Goal: Task Accomplishment & Management: Complete application form

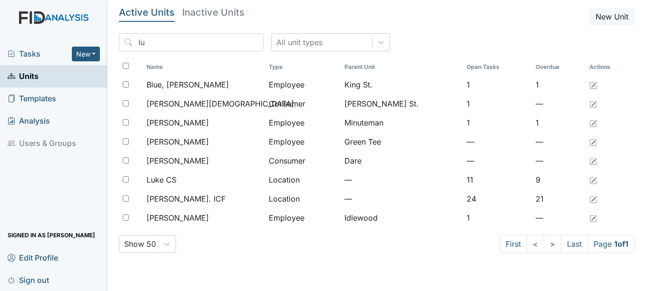
click at [219, 273] on main "Active Units Inactive Units New Unit lu All unit types Name Type Parent Unit Op…" at bounding box center [376, 145] width 538 height 291
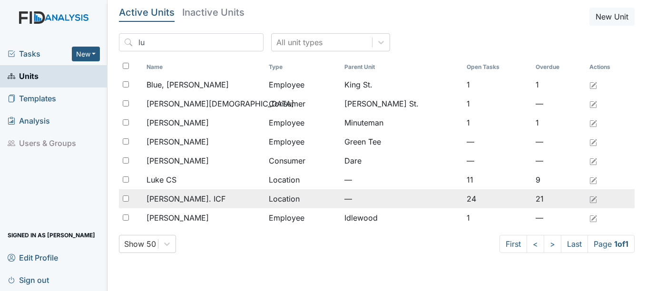
click at [184, 201] on span "[PERSON_NAME]. ICF" at bounding box center [185, 198] width 79 height 11
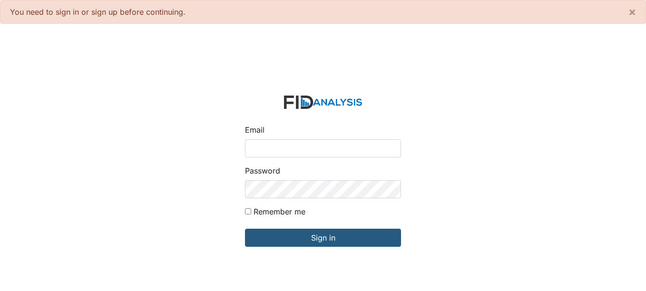
click at [297, 152] on input "Email" at bounding box center [323, 148] width 156 height 18
type input "[EMAIL_ADDRESS][DOMAIN_NAME]"
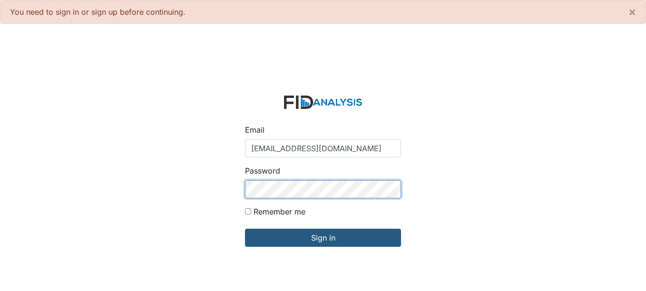
click at [245, 229] on input "Sign in" at bounding box center [323, 238] width 156 height 18
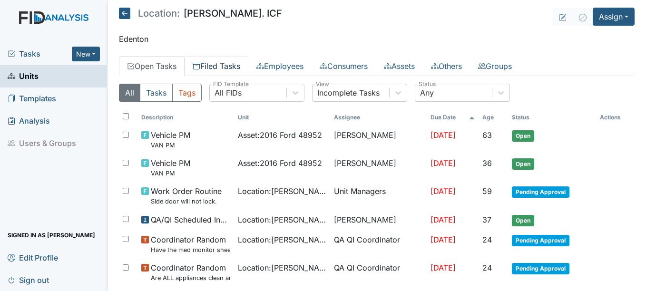
click at [213, 66] on link "Filed Tasks" at bounding box center [217, 66] width 64 height 20
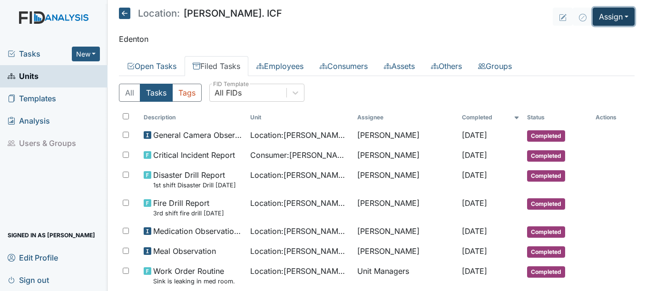
click at [596, 18] on button "Assign" at bounding box center [614, 17] width 42 height 18
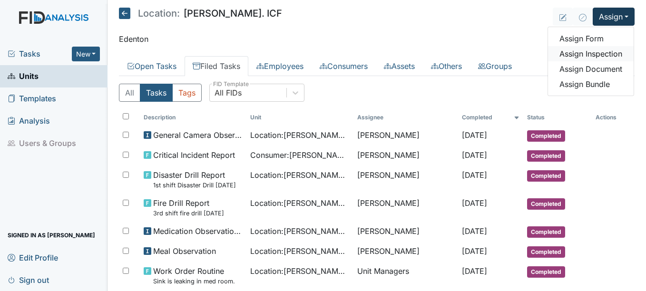
click at [594, 57] on link "Assign Inspection" at bounding box center [591, 53] width 86 height 15
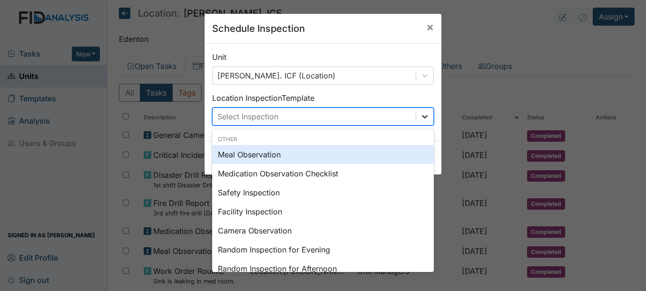
click at [422, 109] on div at bounding box center [424, 116] width 17 height 17
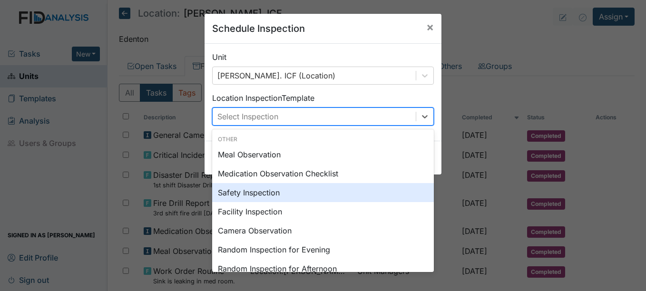
click at [268, 197] on div "Safety Inspection" at bounding box center [323, 192] width 222 height 19
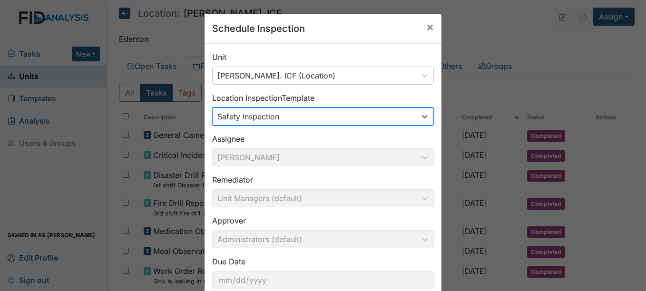
scroll to position [61, 0]
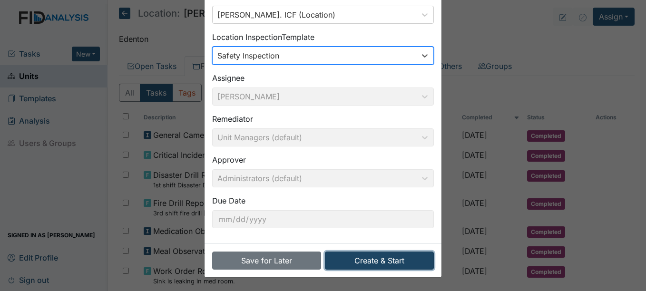
click at [351, 257] on button "Create & Start" at bounding box center [379, 261] width 109 height 18
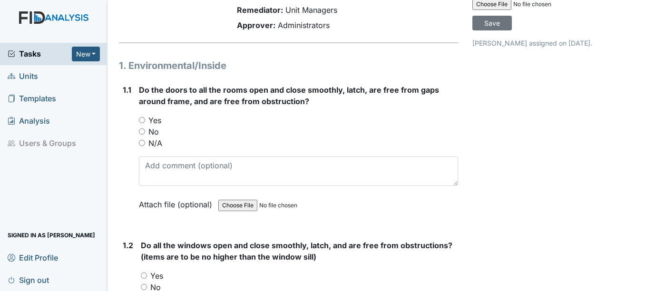
scroll to position [48, 0]
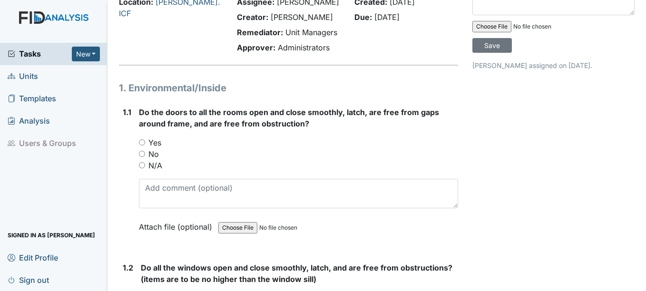
click at [159, 141] on label "Yes" at bounding box center [154, 142] width 13 height 11
click at [145, 141] on input "Yes" at bounding box center [142, 142] width 6 height 6
radio input "true"
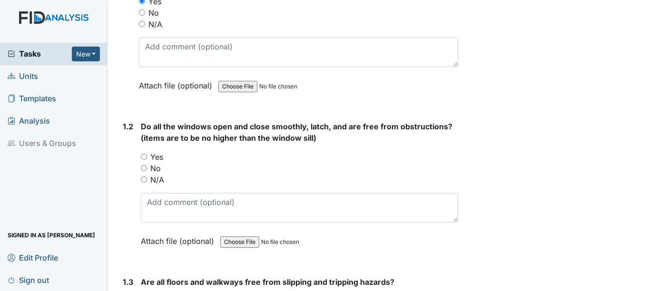
scroll to position [190, 0]
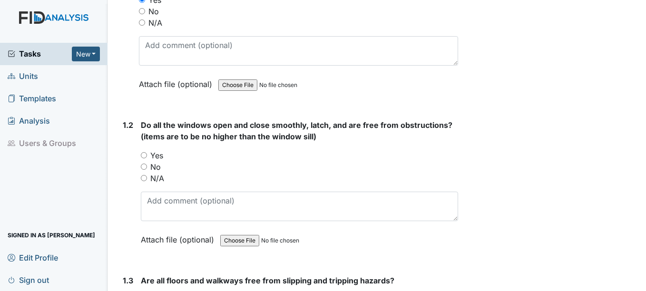
click at [158, 159] on label "Yes" at bounding box center [156, 155] width 13 height 11
click at [147, 158] on input "Yes" at bounding box center [144, 155] width 6 height 6
radio input "true"
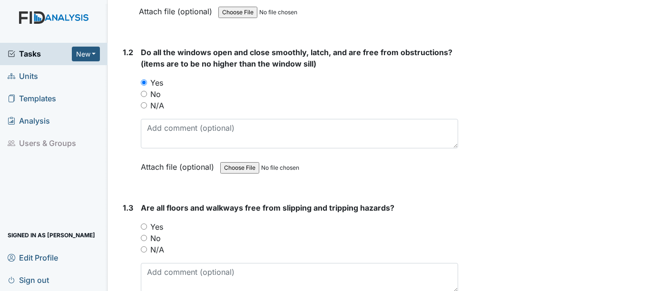
scroll to position [333, 0]
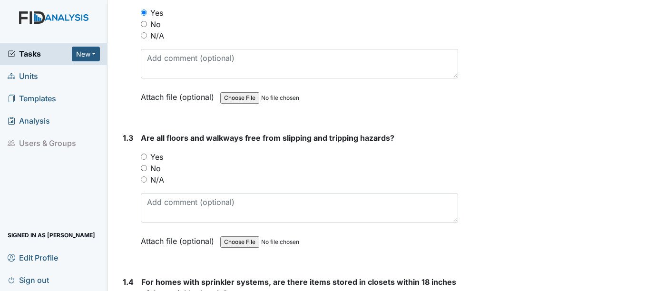
click at [158, 157] on label "Yes" at bounding box center [156, 156] width 13 height 11
click at [147, 157] on input "Yes" at bounding box center [144, 157] width 6 height 6
radio input "true"
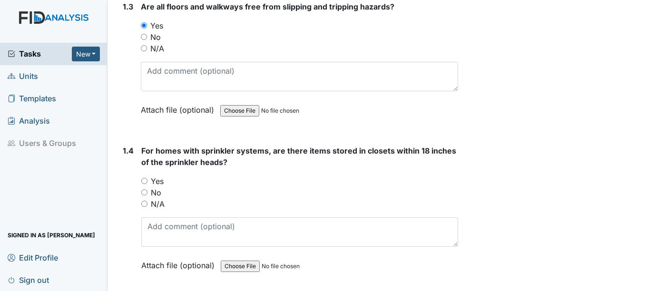
scroll to position [476, 0]
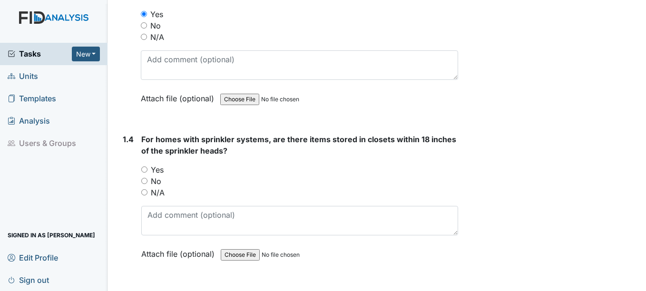
click at [160, 193] on label "N/A" at bounding box center [158, 192] width 14 height 11
click at [147, 193] on input "N/A" at bounding box center [144, 192] width 6 height 6
radio input "true"
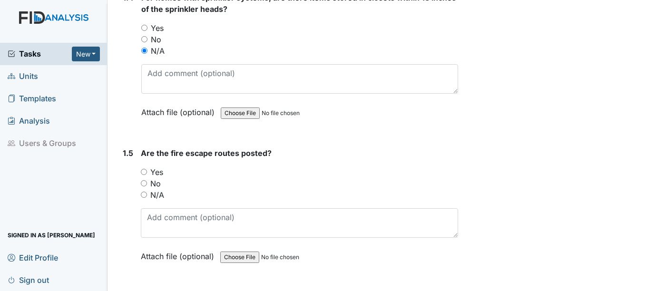
scroll to position [618, 0]
click at [163, 172] on label "Yes" at bounding box center [156, 171] width 13 height 11
click at [147, 172] on input "Yes" at bounding box center [144, 171] width 6 height 6
radio input "true"
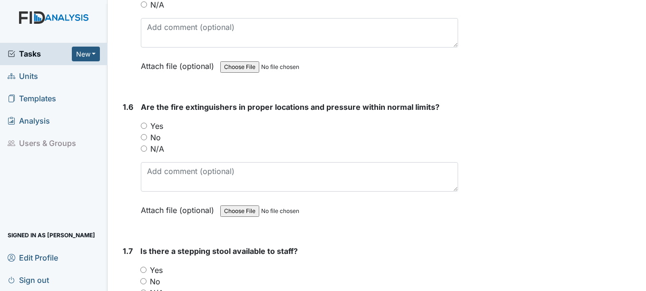
scroll to position [809, 0]
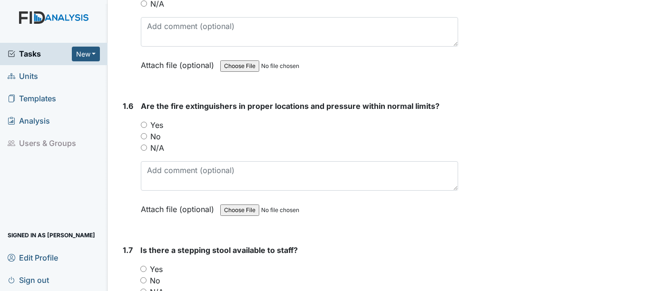
click at [158, 128] on label "Yes" at bounding box center [156, 124] width 13 height 11
click at [147, 128] on input "Yes" at bounding box center [144, 125] width 6 height 6
radio input "true"
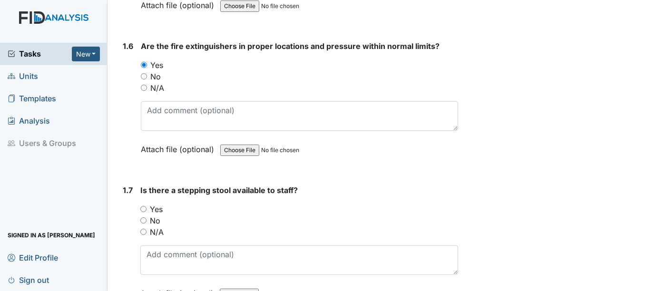
scroll to position [904, 0]
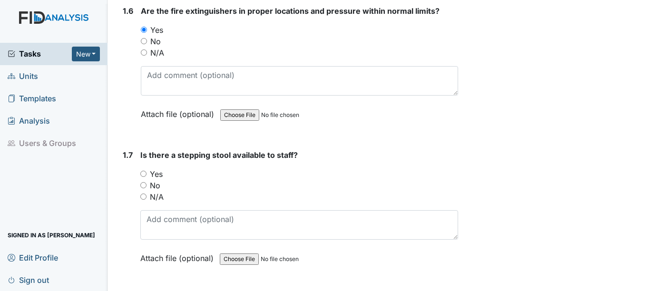
click at [161, 173] on label "Yes" at bounding box center [156, 173] width 13 height 11
click at [146, 173] on input "Yes" at bounding box center [143, 174] width 6 height 6
radio input "true"
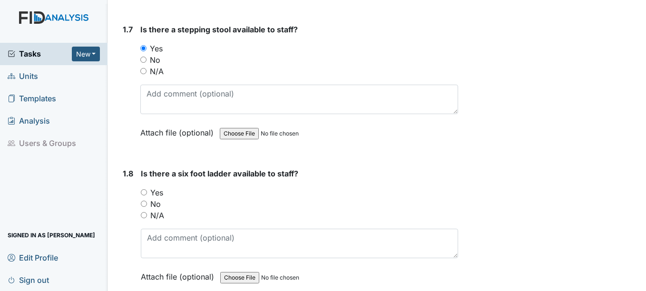
scroll to position [1046, 0]
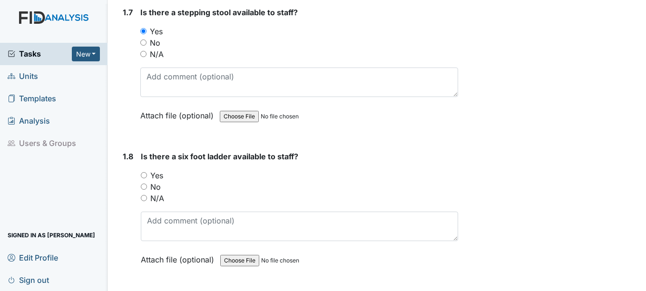
click at [156, 176] on label "Yes" at bounding box center [156, 175] width 13 height 11
click at [147, 176] on input "Yes" at bounding box center [144, 175] width 6 height 6
radio input "true"
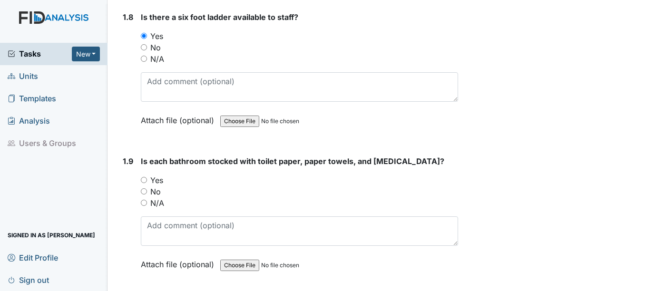
scroll to position [1189, 0]
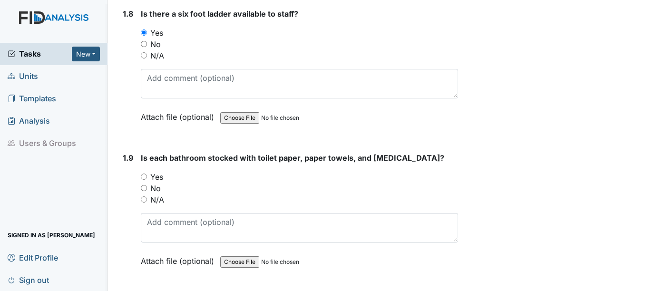
click at [156, 176] on label "Yes" at bounding box center [156, 176] width 13 height 11
click at [147, 176] on input "Yes" at bounding box center [144, 177] width 6 height 6
radio input "true"
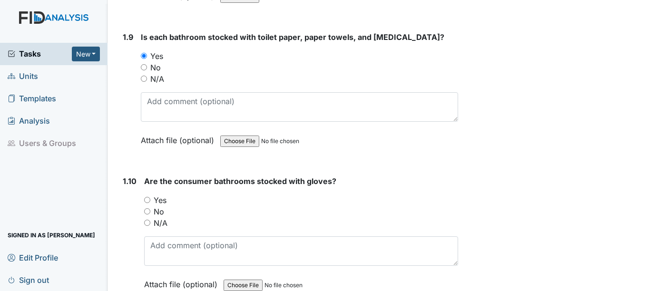
scroll to position [1332, 0]
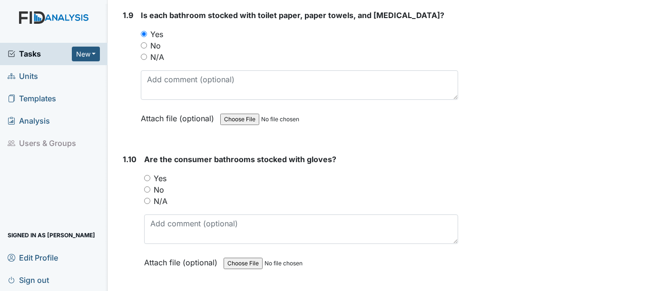
click at [156, 176] on label "Yes" at bounding box center [160, 178] width 13 height 11
click at [150, 176] on input "Yes" at bounding box center [147, 178] width 6 height 6
radio input "true"
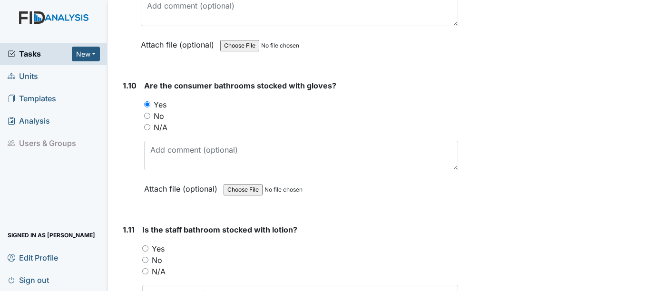
scroll to position [1427, 0]
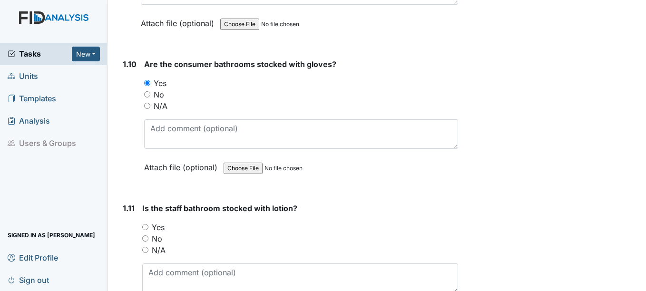
click at [164, 227] on label "Yes" at bounding box center [158, 227] width 13 height 11
click at [148, 227] on input "Yes" at bounding box center [145, 227] width 6 height 6
radio input "true"
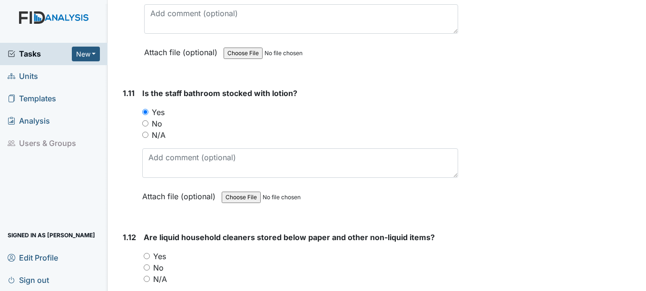
scroll to position [1569, 0]
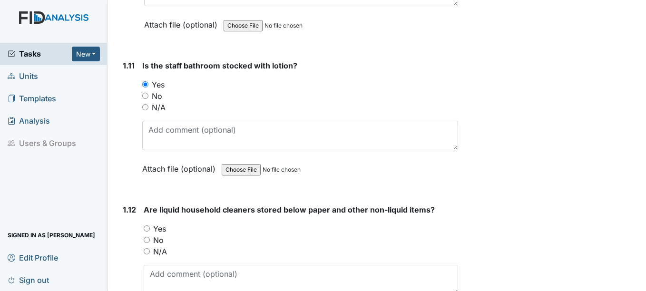
click at [164, 225] on label "Yes" at bounding box center [159, 228] width 13 height 11
click at [150, 225] on input "Yes" at bounding box center [147, 228] width 6 height 6
radio input "true"
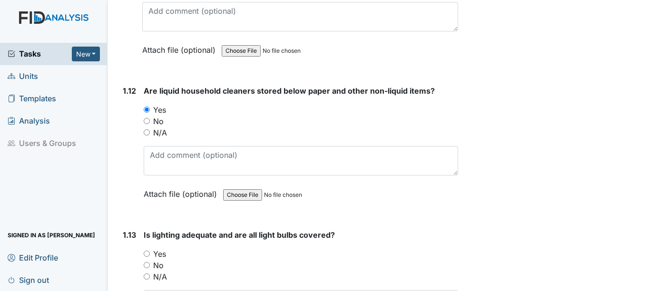
scroll to position [1760, 0]
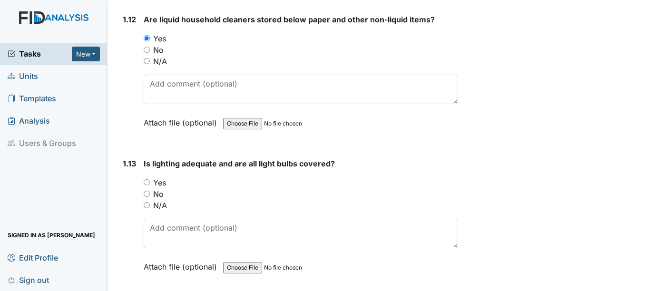
click at [164, 182] on label "Yes" at bounding box center [159, 182] width 13 height 11
click at [150, 182] on input "Yes" at bounding box center [147, 182] width 6 height 6
radio input "true"
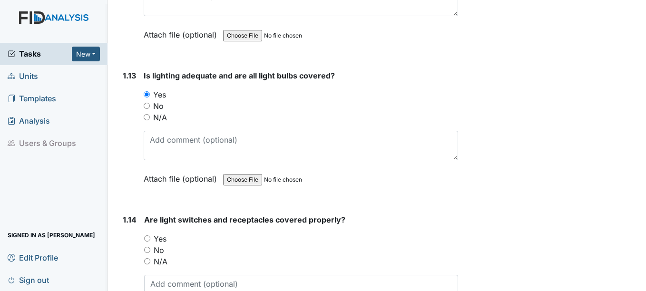
scroll to position [1902, 0]
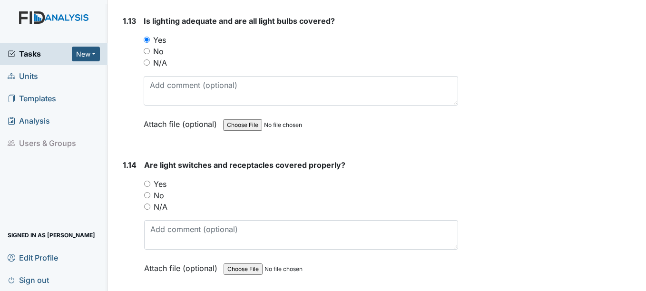
click at [164, 182] on label "Yes" at bounding box center [160, 183] width 13 height 11
click at [150, 182] on input "Yes" at bounding box center [147, 184] width 6 height 6
radio input "true"
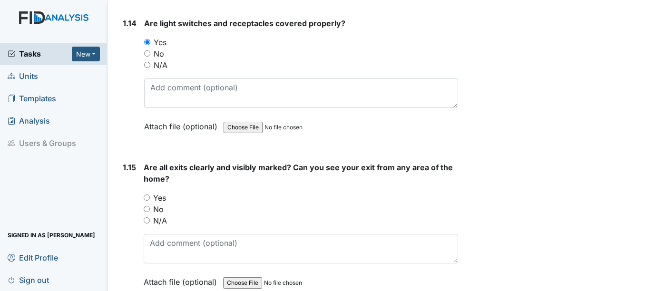
scroll to position [2045, 0]
click at [163, 199] on label "Yes" at bounding box center [159, 196] width 13 height 11
click at [150, 199] on input "Yes" at bounding box center [147, 197] width 6 height 6
radio input "true"
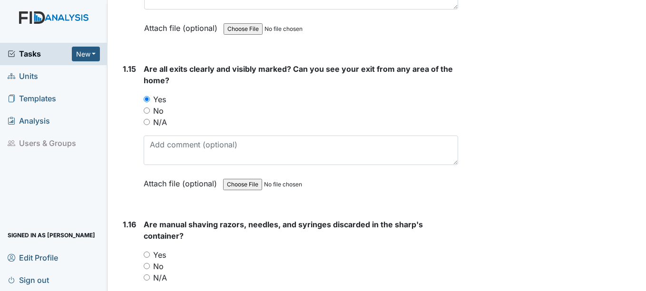
scroll to position [2188, 0]
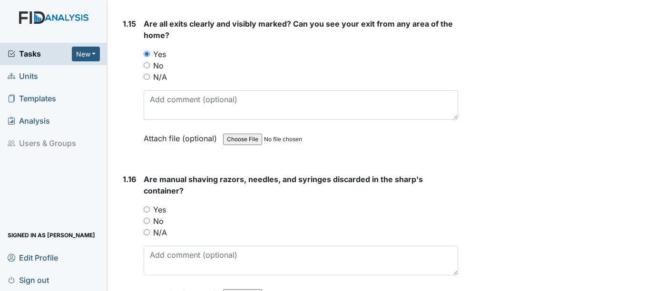
click at [164, 208] on label "Yes" at bounding box center [159, 209] width 13 height 11
click at [150, 208] on input "Yes" at bounding box center [147, 209] width 6 height 6
radio input "true"
click at [161, 233] on label "N/A" at bounding box center [160, 232] width 14 height 11
click at [150, 233] on input "N/A" at bounding box center [147, 232] width 6 height 6
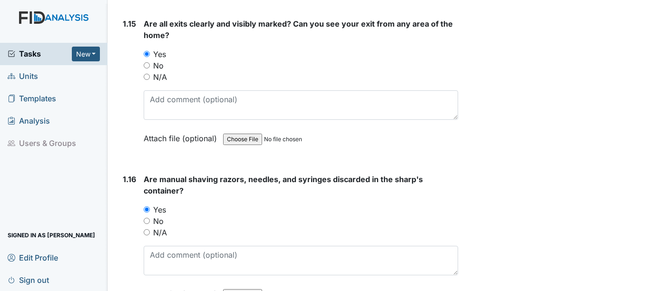
radio input "true"
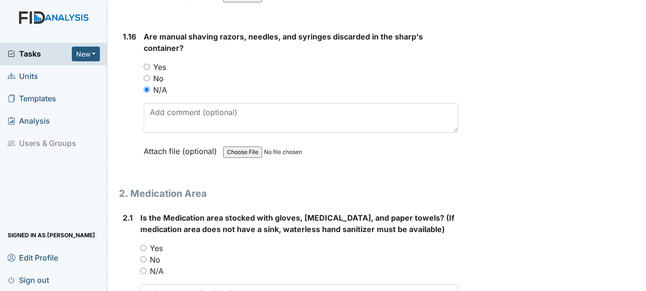
scroll to position [2378, 0]
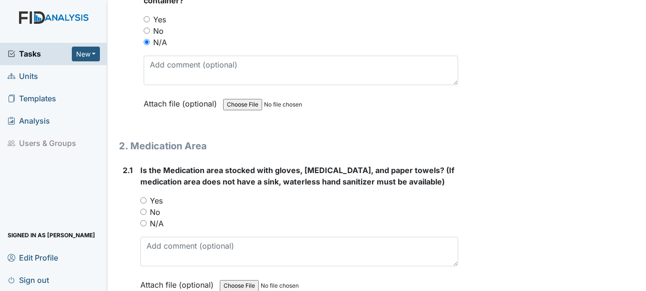
click at [158, 199] on label "Yes" at bounding box center [156, 200] width 13 height 11
click at [146, 199] on input "Yes" at bounding box center [143, 200] width 6 height 6
radio input "true"
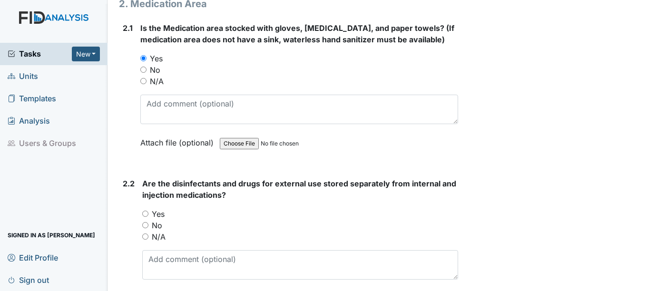
scroll to position [2521, 0]
click at [156, 214] on label "Yes" at bounding box center [158, 213] width 13 height 11
click at [148, 214] on input "Yes" at bounding box center [145, 213] width 6 height 6
radio input "true"
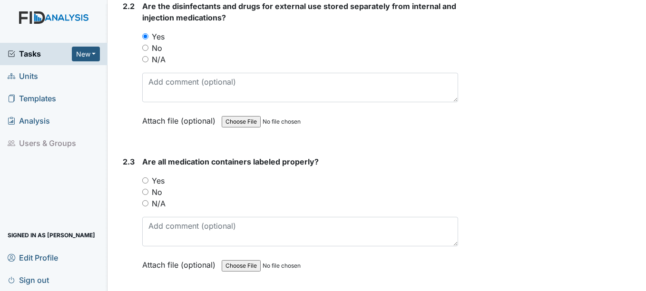
scroll to position [2711, 0]
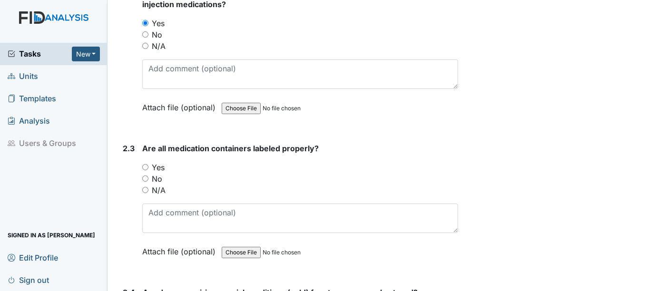
click at [157, 168] on label "Yes" at bounding box center [158, 167] width 13 height 11
click at [148, 168] on input "Yes" at bounding box center [145, 167] width 6 height 6
radio input "true"
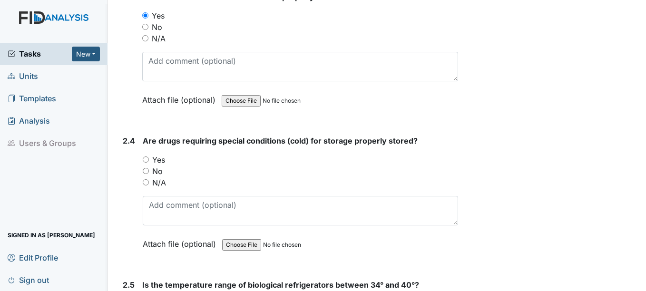
scroll to position [2901, 0]
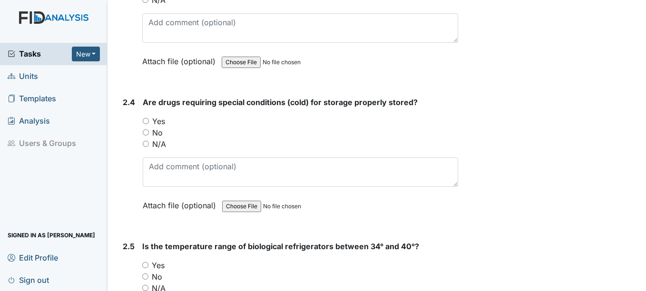
click at [166, 123] on div "Yes" at bounding box center [300, 121] width 315 height 11
click at [156, 119] on label "Yes" at bounding box center [158, 121] width 13 height 11
click at [149, 119] on input "Yes" at bounding box center [146, 121] width 6 height 6
radio input "true"
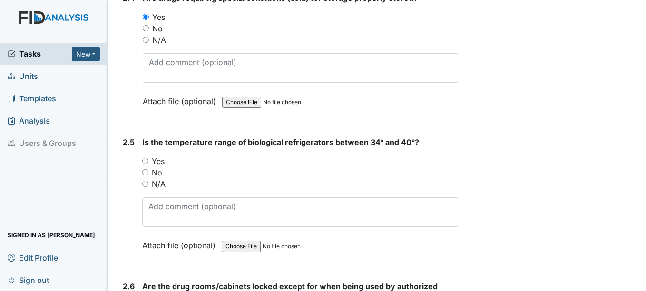
scroll to position [3044, 0]
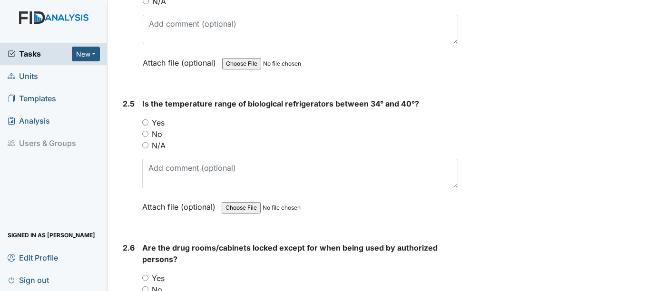
click at [157, 123] on label "Yes" at bounding box center [158, 122] width 13 height 11
click at [148, 123] on input "Yes" at bounding box center [145, 122] width 6 height 6
radio input "true"
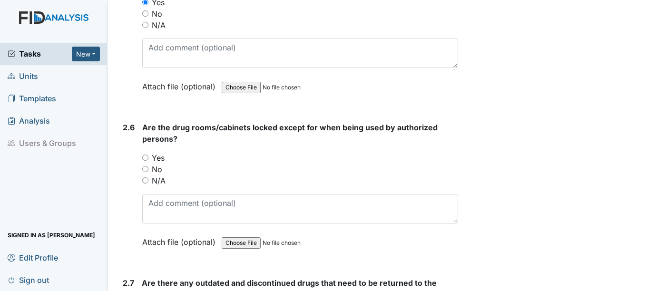
scroll to position [3186, 0]
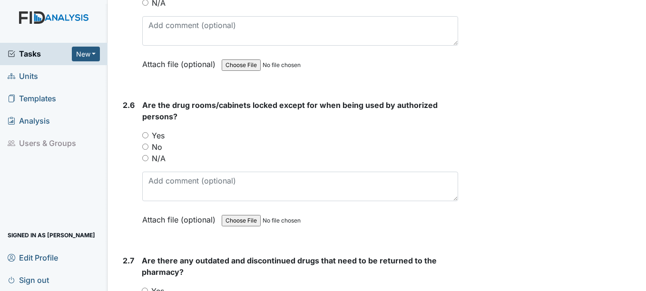
click at [157, 134] on label "Yes" at bounding box center [158, 135] width 13 height 11
click at [148, 134] on input "Yes" at bounding box center [145, 135] width 6 height 6
radio input "true"
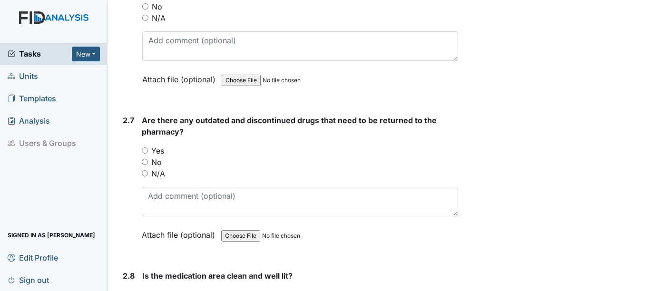
scroll to position [3329, 0]
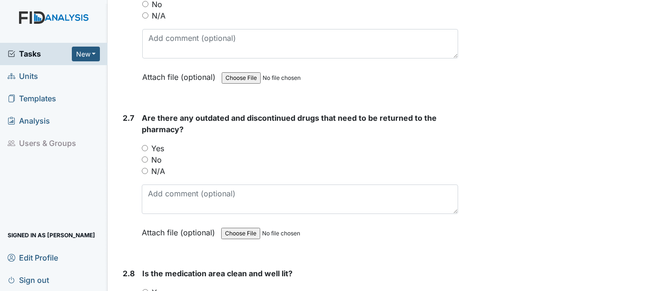
click at [157, 163] on label "No" at bounding box center [156, 159] width 10 height 11
click at [148, 163] on input "No" at bounding box center [145, 159] width 6 height 6
radio input "true"
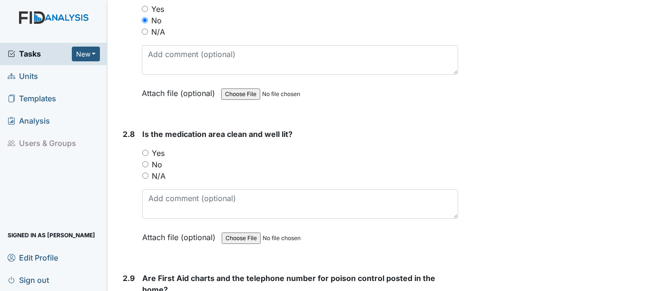
scroll to position [3472, 0]
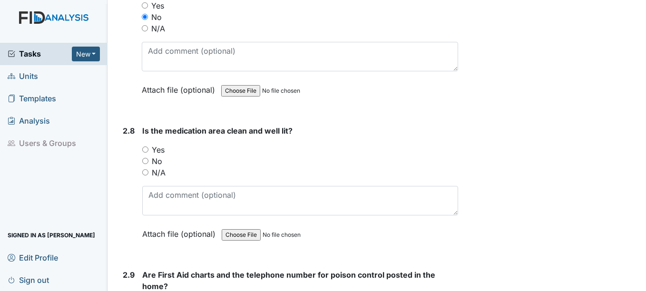
click at [157, 152] on label "Yes" at bounding box center [158, 149] width 13 height 11
click at [148, 152] on input "Yes" at bounding box center [145, 149] width 6 height 6
radio input "true"
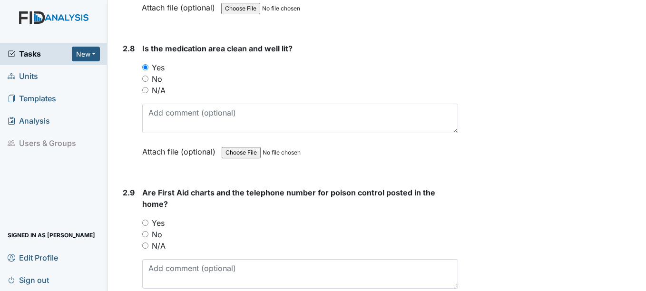
scroll to position [3567, 0]
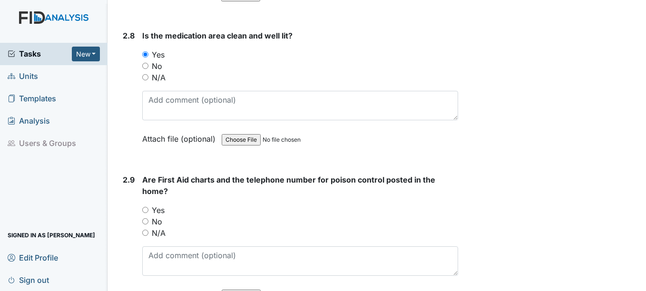
click at [158, 205] on label "Yes" at bounding box center [158, 210] width 13 height 11
click at [148, 207] on input "Yes" at bounding box center [145, 210] width 6 height 6
radio input "true"
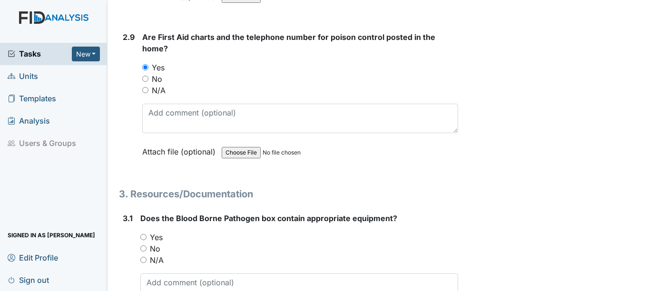
scroll to position [3757, 0]
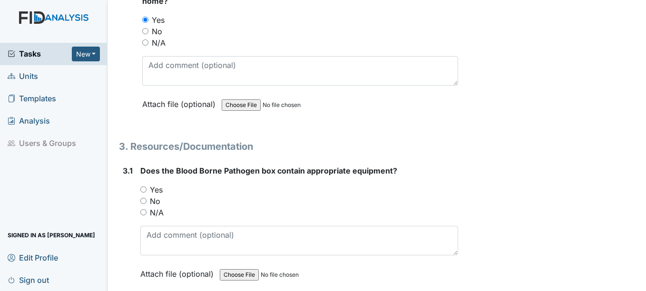
click at [158, 190] on label "Yes" at bounding box center [156, 189] width 13 height 11
click at [146, 190] on input "Yes" at bounding box center [143, 189] width 6 height 6
radio input "true"
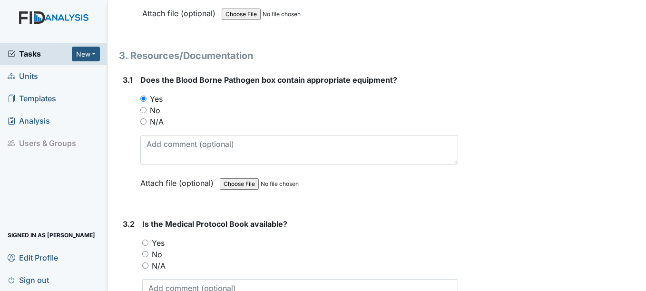
scroll to position [3900, 0]
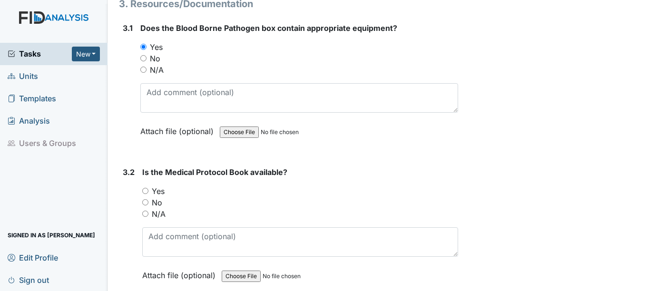
click at [158, 190] on label "Yes" at bounding box center [158, 190] width 13 height 11
click at [148, 190] on input "Yes" at bounding box center [145, 191] width 6 height 6
radio input "true"
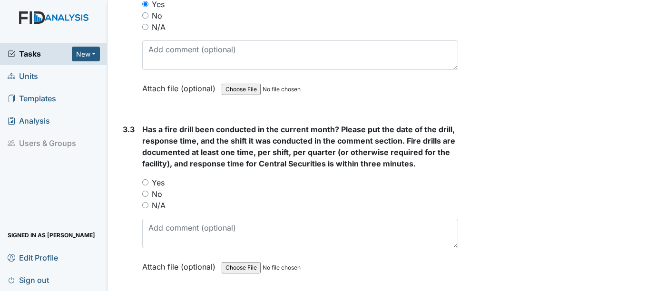
scroll to position [4090, 0]
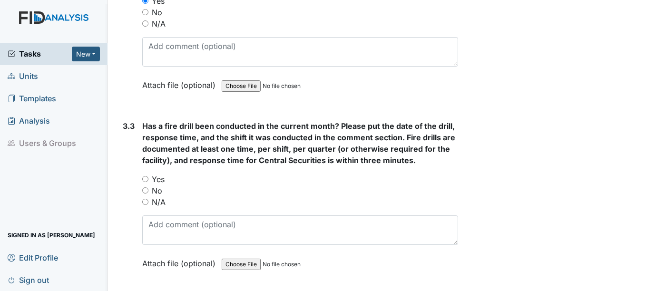
click at [158, 186] on label "No" at bounding box center [157, 190] width 10 height 11
click at [148, 187] on input "No" at bounding box center [145, 190] width 6 height 6
radio input "true"
click at [159, 179] on label "Yes" at bounding box center [158, 179] width 13 height 11
click at [148, 179] on input "Yes" at bounding box center [145, 179] width 6 height 6
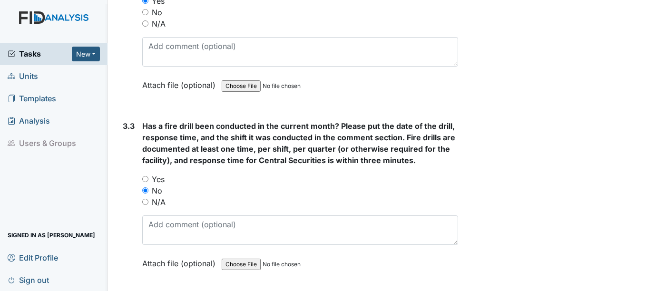
radio input "true"
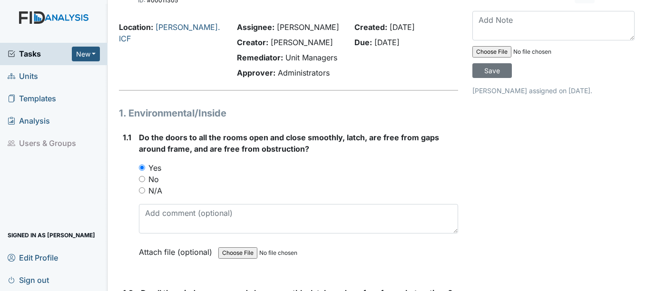
scroll to position [0, 0]
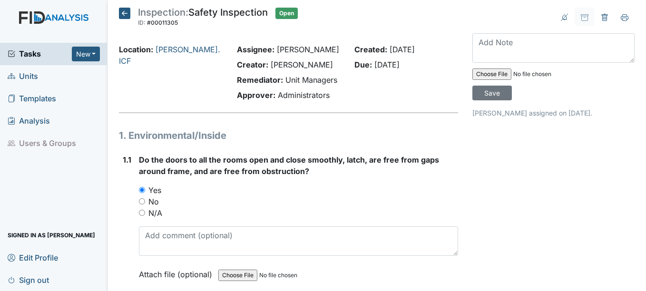
click at [126, 12] on icon at bounding box center [124, 13] width 11 height 11
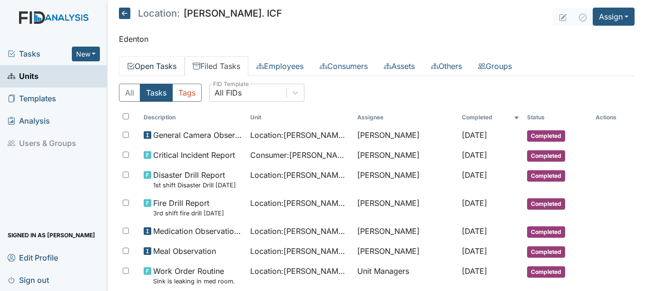
click at [175, 63] on link "Open Tasks" at bounding box center [152, 66] width 66 height 20
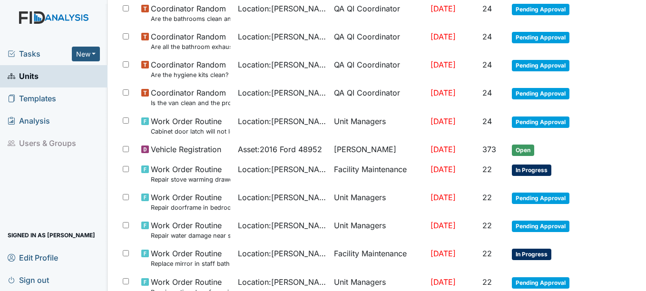
scroll to position [647, 0]
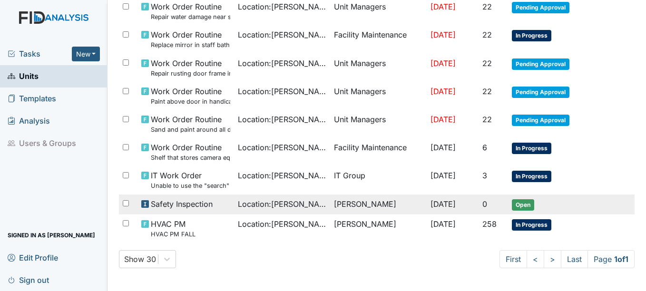
click at [517, 203] on span "Open" at bounding box center [523, 204] width 22 height 11
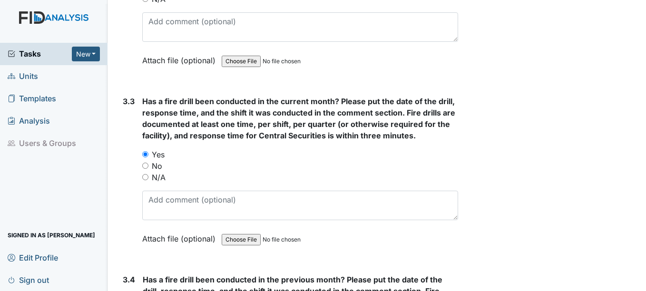
scroll to position [4138, 0]
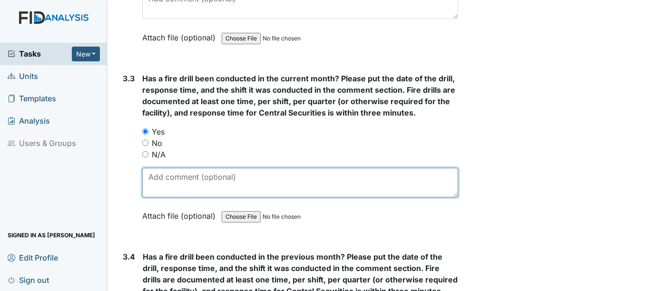
click at [167, 178] on textarea at bounding box center [299, 182] width 315 height 29
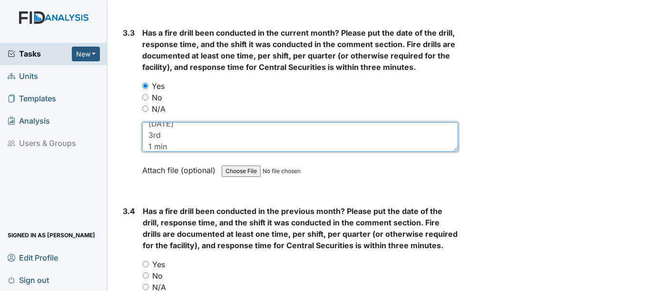
scroll to position [4328, 0]
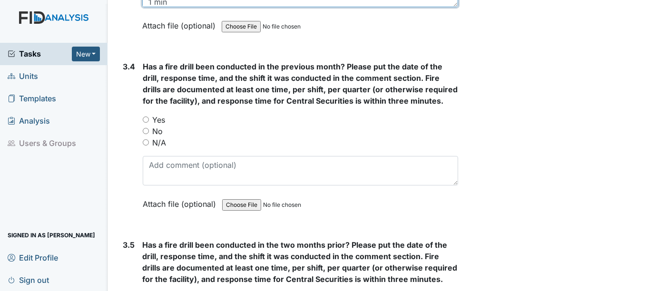
type textarea "[DATE] 3rd 1 min"
click at [165, 117] on label "Yes" at bounding box center [158, 119] width 13 height 11
click at [149, 117] on input "Yes" at bounding box center [146, 120] width 6 height 6
radio input "true"
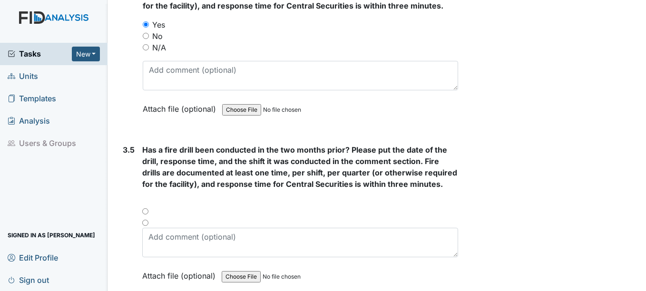
scroll to position [4471, 0]
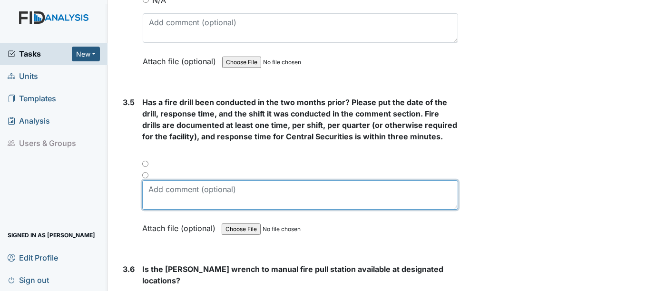
click at [147, 187] on textarea at bounding box center [299, 194] width 315 height 29
type textarea "[DATE]"
click at [186, 187] on textarea "[DATE]" at bounding box center [299, 194] width 315 height 29
type textarea "[DATE]"
